Goal: Task Accomplishment & Management: Manage account settings

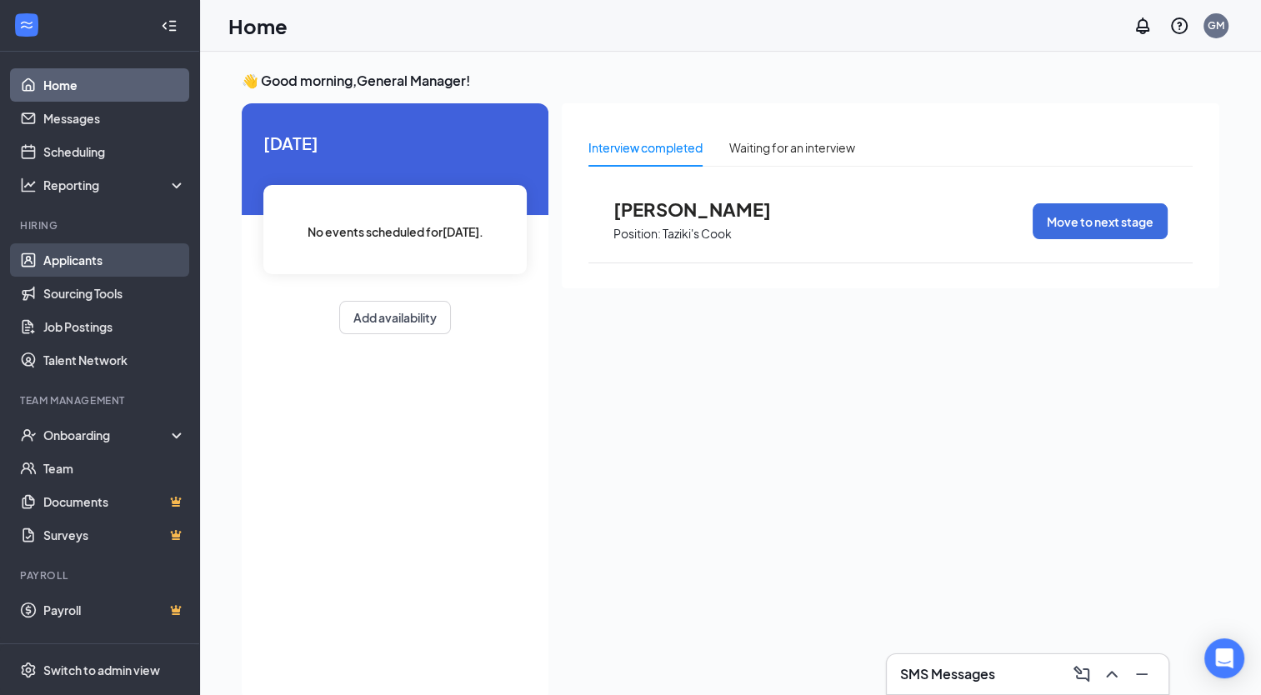
click at [122, 256] on link "Applicants" at bounding box center [114, 259] width 143 height 33
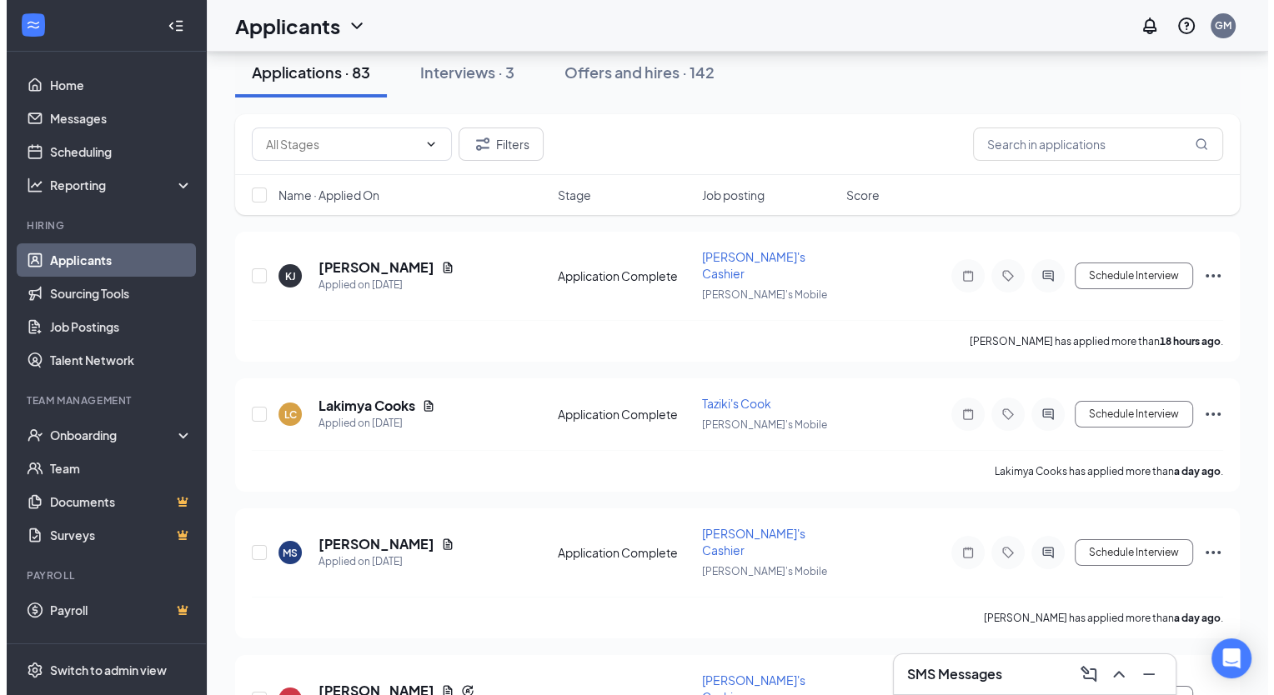
scroll to position [35, 0]
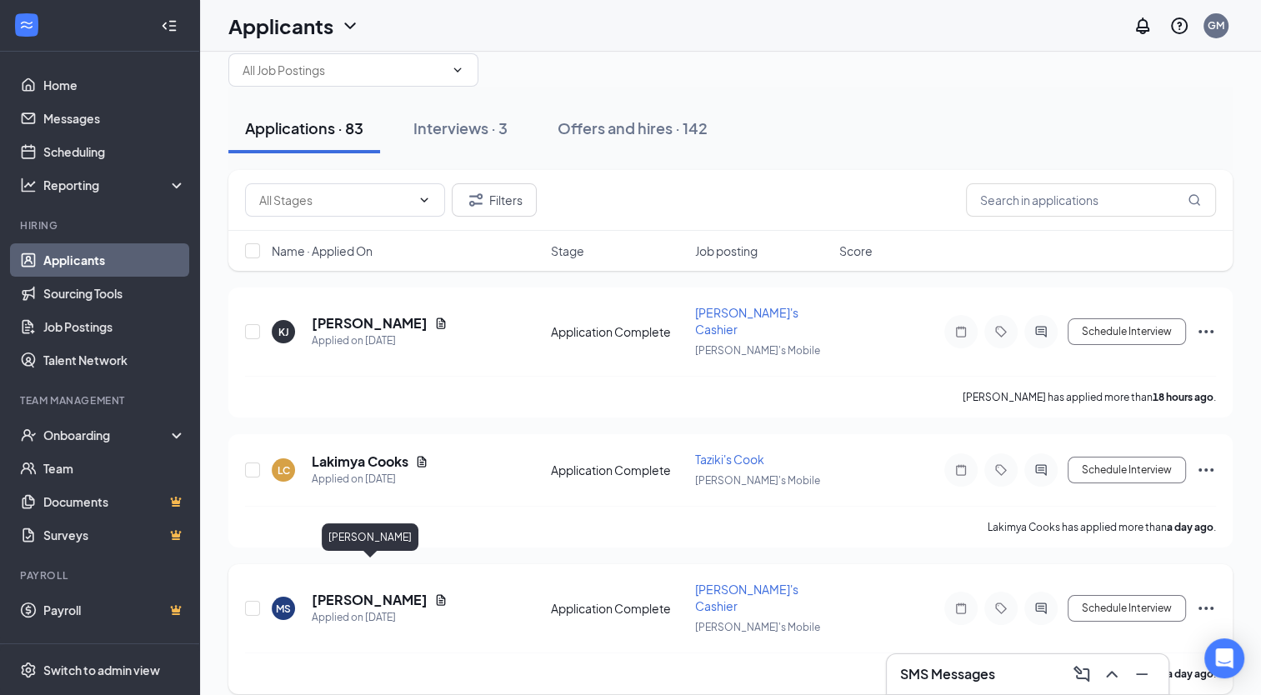
click at [375, 591] on h5 "Maghan Seagraves" at bounding box center [370, 600] width 116 height 18
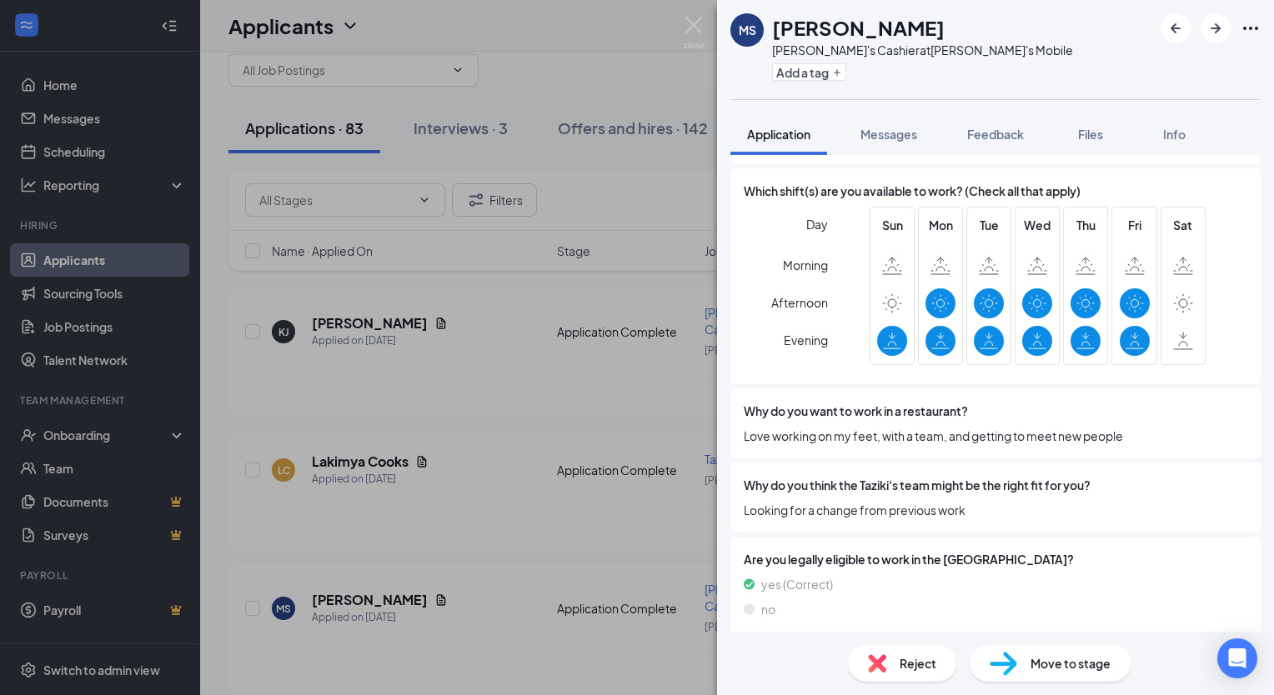
scroll to position [924, 0]
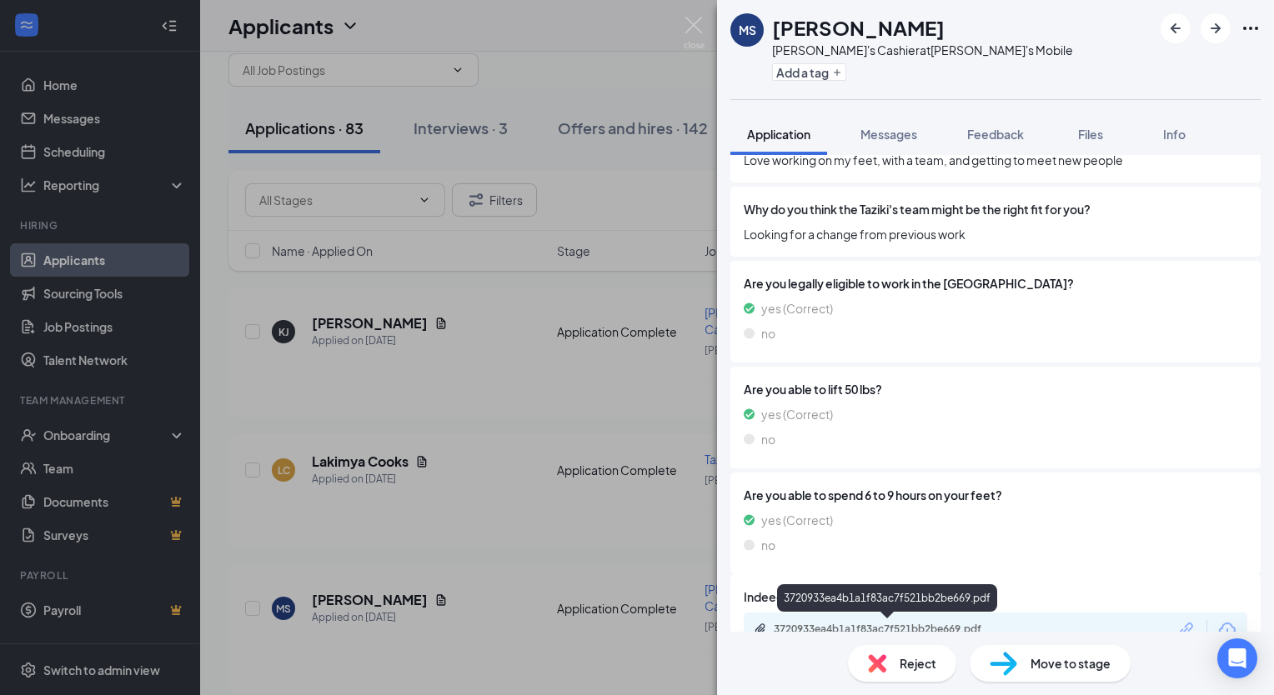
click at [932, 627] on div "3720933ea4b1a1f83ac7f521bb2be669.pdf" at bounding box center [890, 629] width 233 height 13
click at [684, 30] on img at bounding box center [694, 33] width 21 height 33
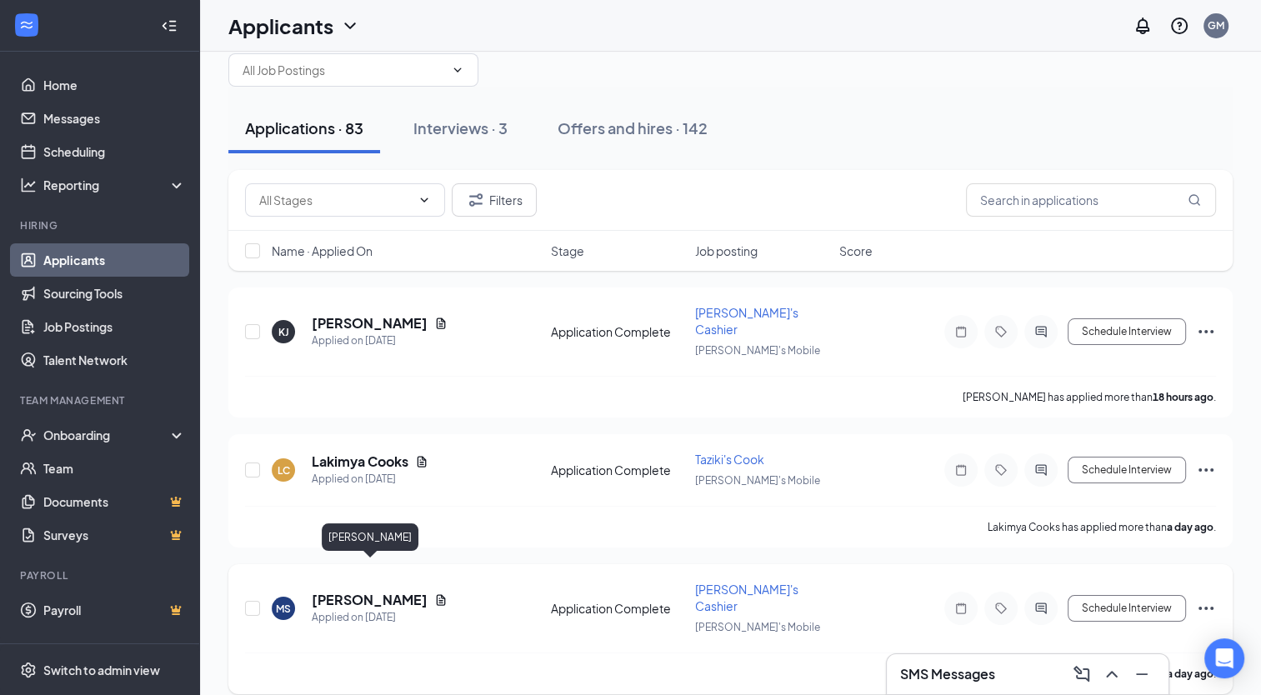
click at [414, 591] on h5 "Maghan Seagraves" at bounding box center [370, 600] width 116 height 18
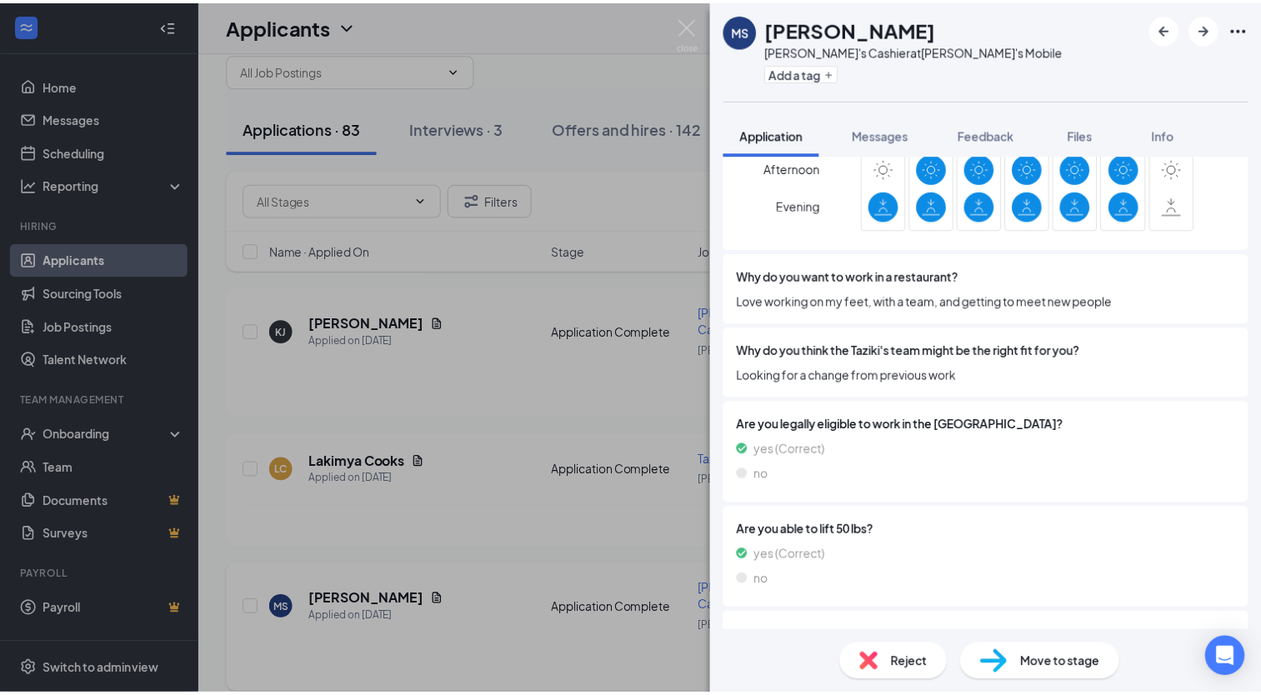
scroll to position [781, 0]
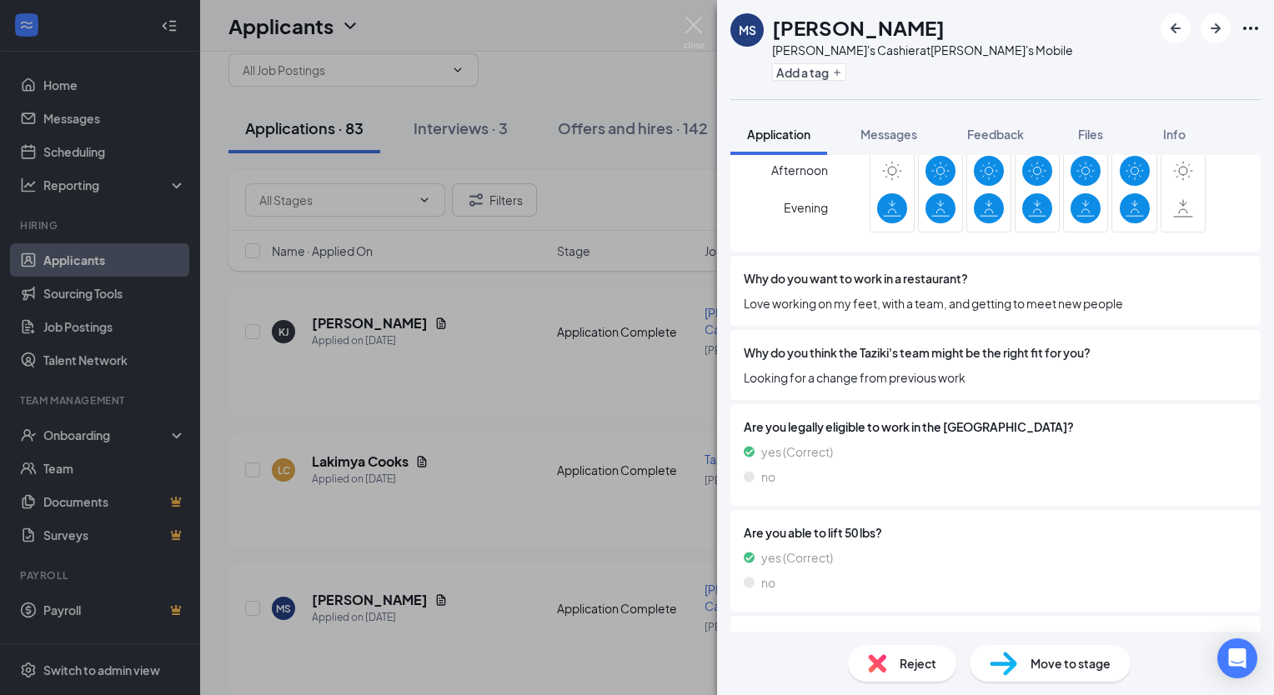
click at [590, 469] on div "MS Maghan Seagraves Taziki's Cashier at Taziki's Mobile Add a tag Application M…" at bounding box center [637, 347] width 1274 height 695
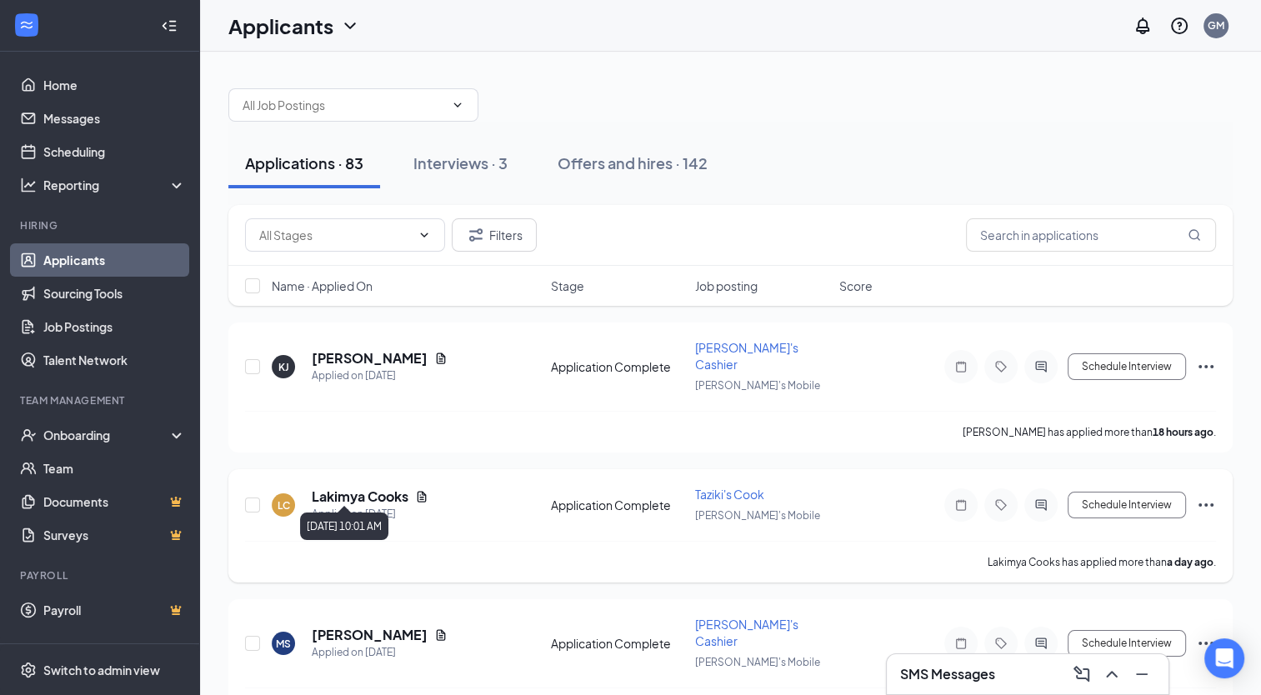
click at [337, 488] on h5 "Lakimya Cooks" at bounding box center [360, 497] width 97 height 18
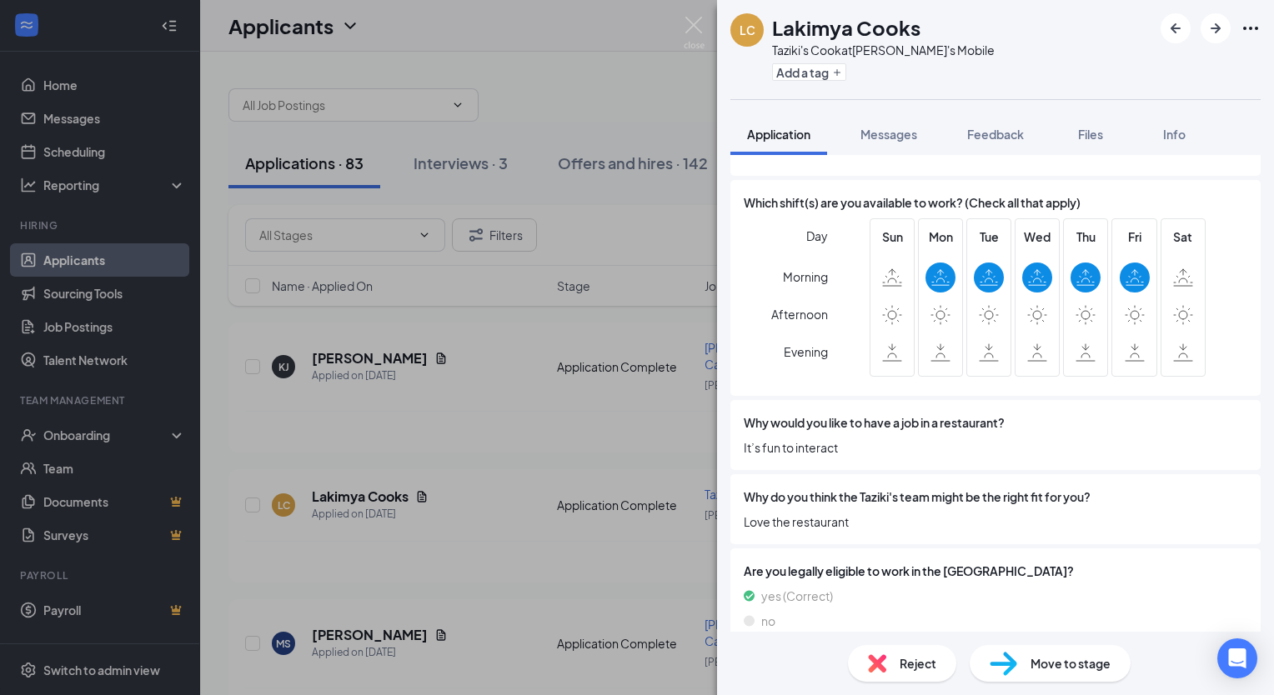
scroll to position [584, 0]
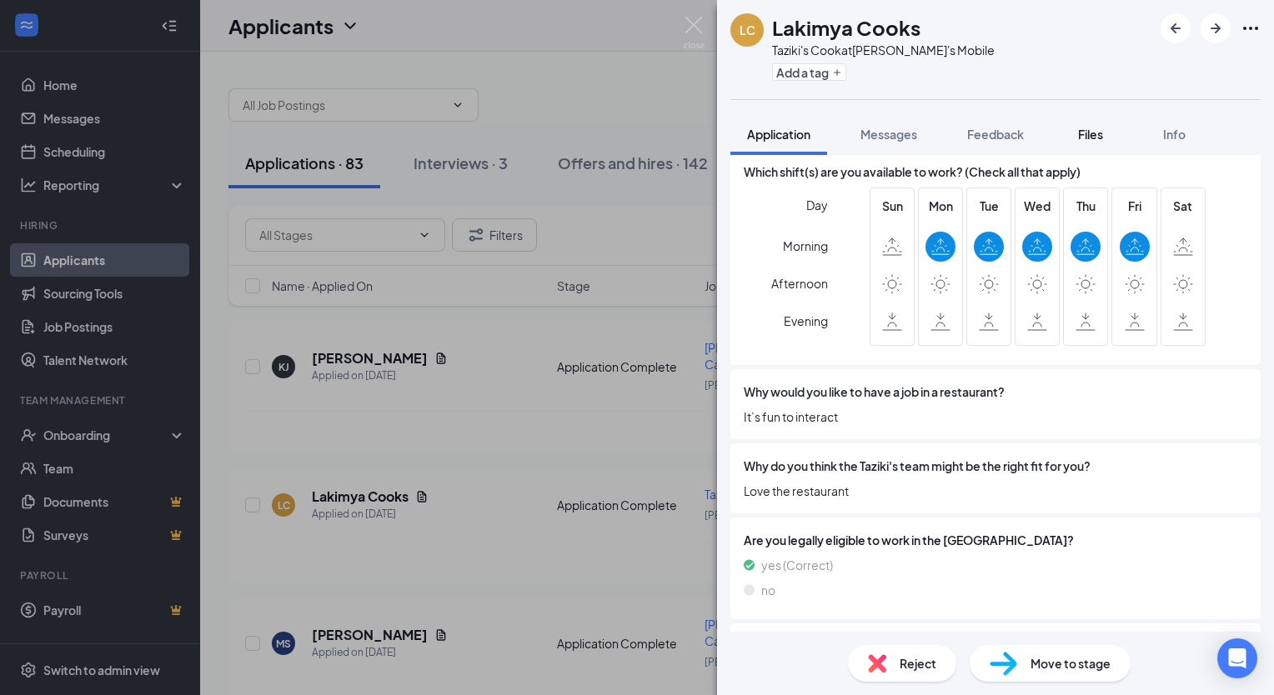
click at [1103, 137] on span "Files" at bounding box center [1090, 134] width 25 height 15
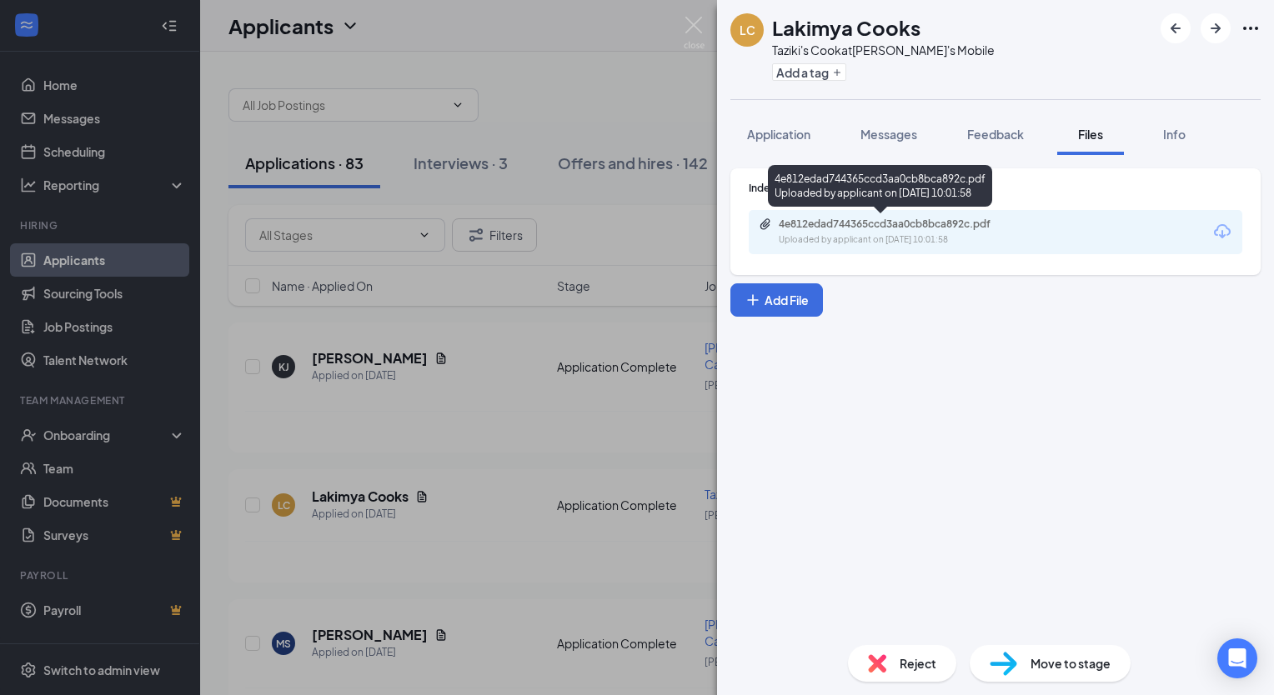
click at [919, 231] on div "4e812edad744365ccd3aa0cb8bca892c.pdf Uploaded by applicant on Oct 14, 2025 at 1…" at bounding box center [894, 232] width 270 height 29
click at [700, 34] on img at bounding box center [694, 33] width 21 height 33
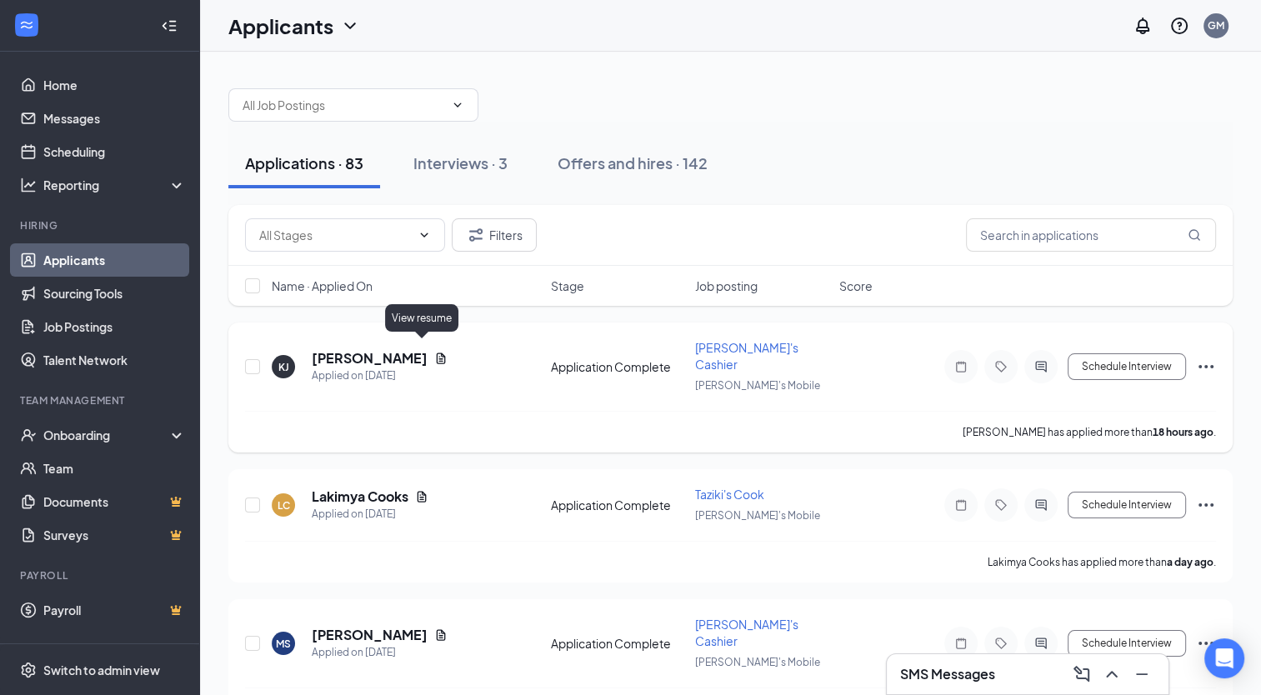
click at [437, 353] on icon "Document" at bounding box center [441, 358] width 9 height 11
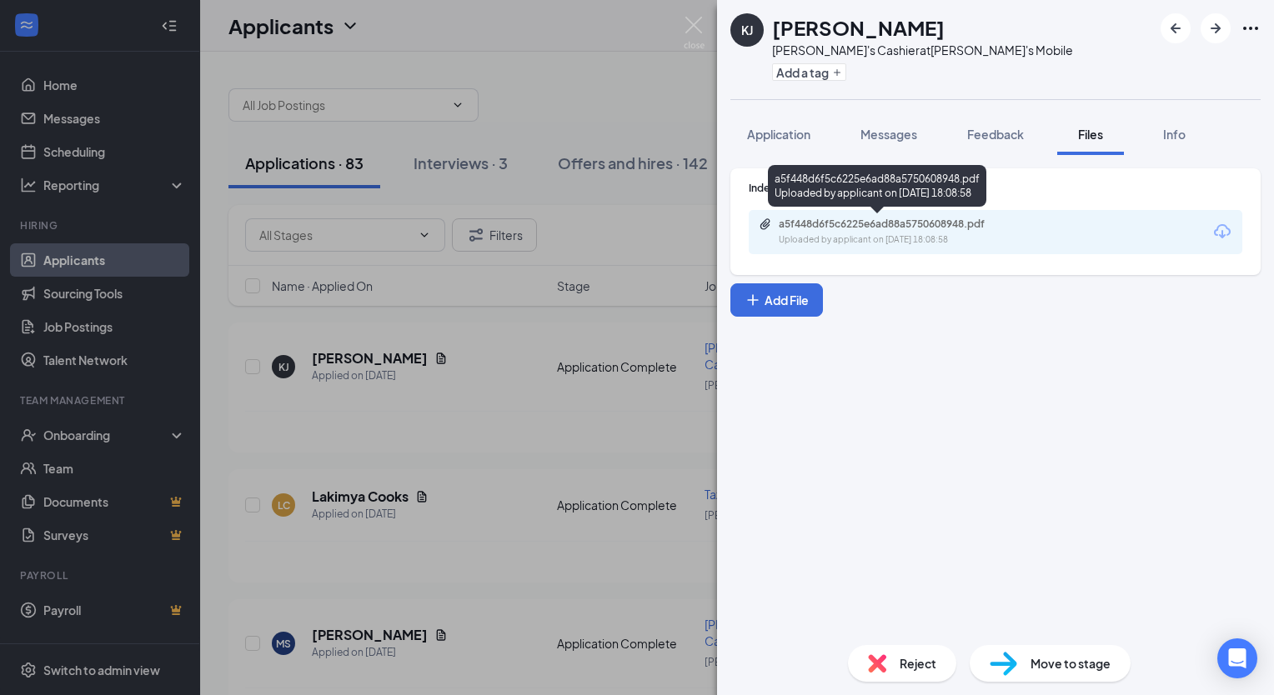
click at [908, 238] on div "Uploaded by applicant on Oct 14, 2025 at 18:08:58" at bounding box center [904, 239] width 250 height 13
click at [696, 28] on img at bounding box center [694, 33] width 21 height 33
